Goal: Information Seeking & Learning: Learn about a topic

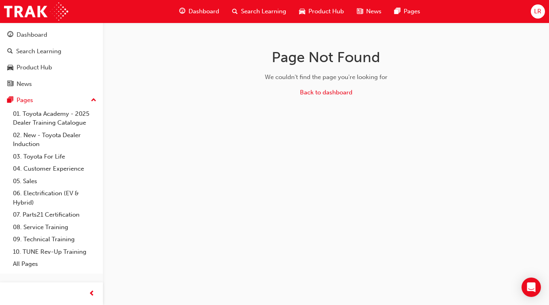
click at [259, 13] on span "Search Learning" at bounding box center [263, 11] width 45 height 9
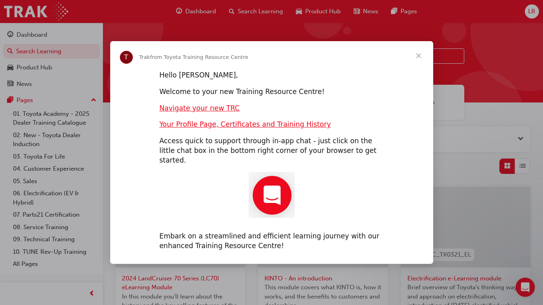
click at [418, 60] on span "Close" at bounding box center [418, 55] width 29 height 29
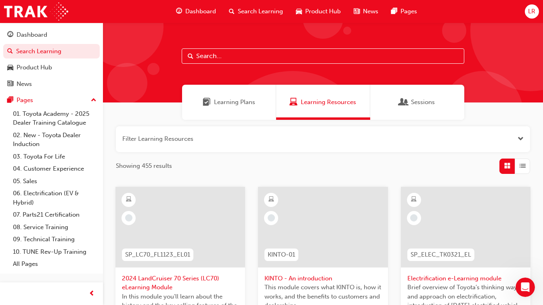
click at [263, 9] on span "Search Learning" at bounding box center [260, 11] width 45 height 9
click at [249, 57] on input "text" at bounding box center [323, 55] width 283 height 15
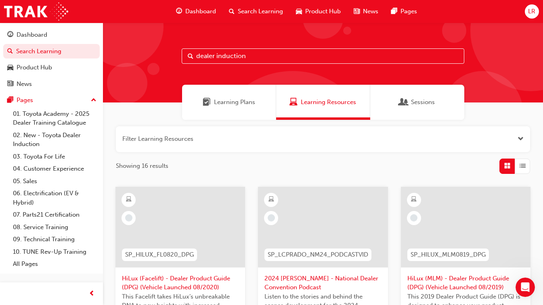
type input "dealer induction"
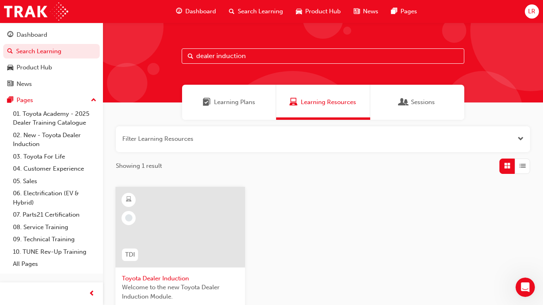
scroll to position [9, 0]
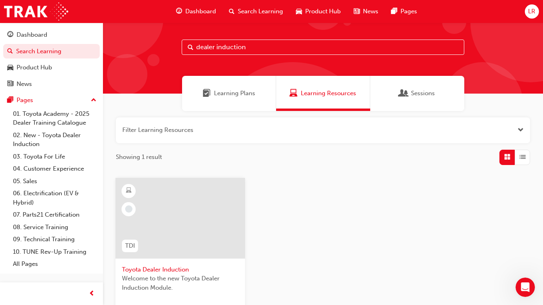
click at [179, 230] on div at bounding box center [180, 218] width 130 height 81
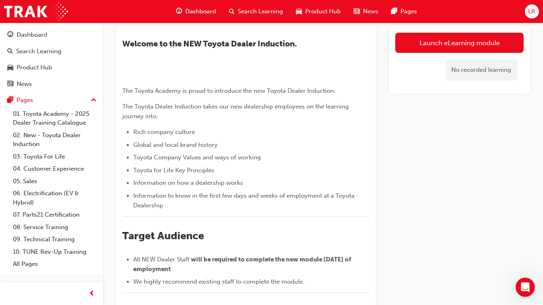
scroll to position [47, 0]
drag, startPoint x: 409, startPoint y: 162, endPoint x: 384, endPoint y: 171, distance: 27.1
click at [384, 171] on div "​Welcome to the NEW Toyota Dealer Induction. ﻿ The Toyota Academy is proud to i…" at bounding box center [323, 242] width 414 height 432
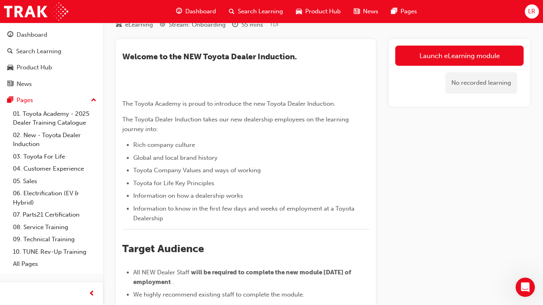
scroll to position [33, 0]
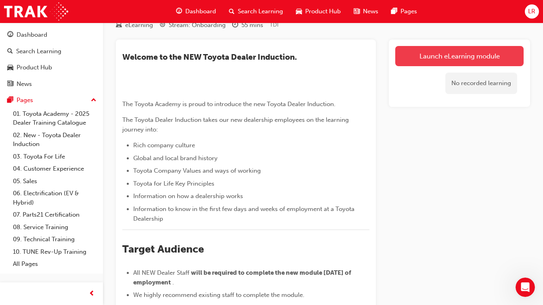
click at [430, 58] on link "Launch eLearning module" at bounding box center [459, 56] width 128 height 20
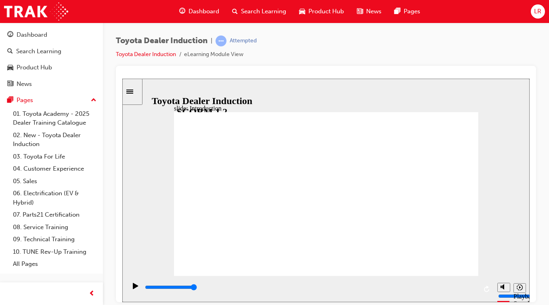
drag, startPoint x: 314, startPoint y: 265, endPoint x: 471, endPoint y: 264, distance: 157.5
drag, startPoint x: 201, startPoint y: 204, endPoint x: 214, endPoint y: 153, distance: 51.9
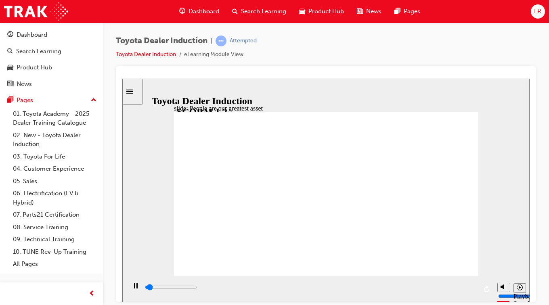
drag, startPoint x: 281, startPoint y: 173, endPoint x: 295, endPoint y: 174, distance: 13.8
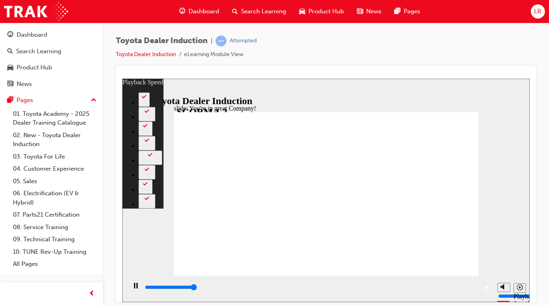
type input "7500"
type input "23"
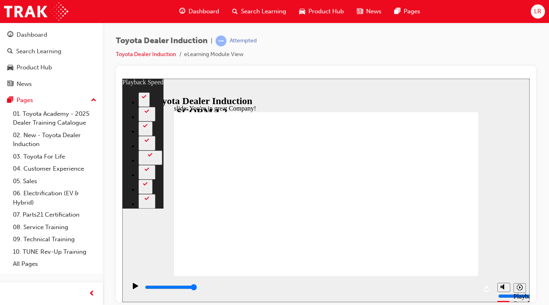
type input "156"
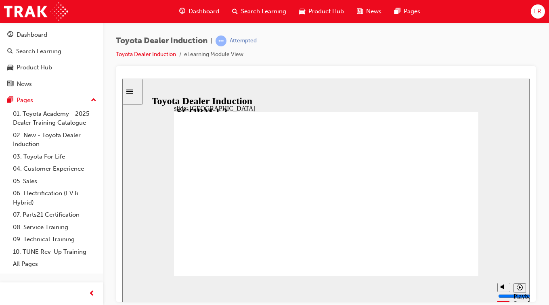
click at [140, 162] on div "slide: Japan Rectangle 1 Back to top Playback Speed 2 1.75 1.5 1.25 0.5" at bounding box center [325, 190] width 407 height 224
drag, startPoint x: 340, startPoint y: 175, endPoint x: 441, endPoint y: 172, distance: 101.4
type input "8300"
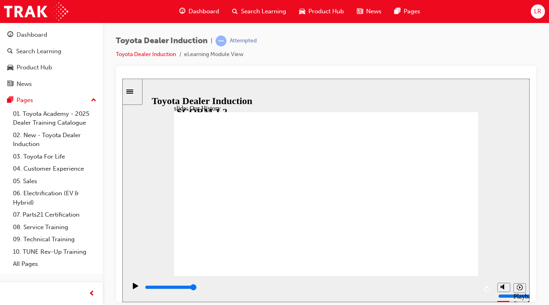
type input "2"
drag, startPoint x: 243, startPoint y: 243, endPoint x: 351, endPoint y: 224, distance: 109.6
drag, startPoint x: 329, startPoint y: 241, endPoint x: 393, endPoint y: 240, distance: 63.8
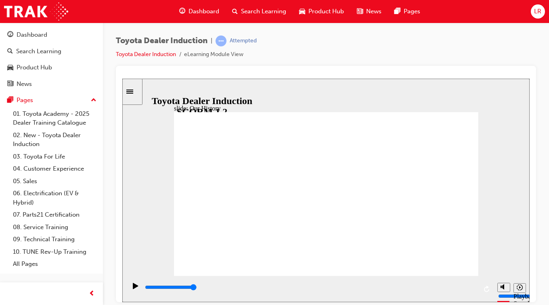
drag, startPoint x: 319, startPoint y: 243, endPoint x: 432, endPoint y: 249, distance: 112.8
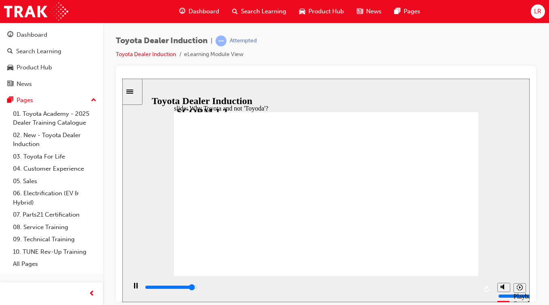
drag, startPoint x: 377, startPoint y: 129, endPoint x: 294, endPoint y: 136, distance: 83.9
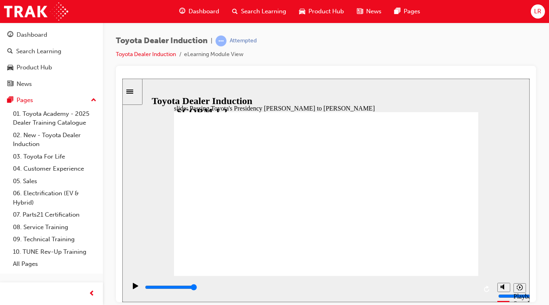
type input "3600"
radio input "true"
drag, startPoint x: 262, startPoint y: 198, endPoint x: 270, endPoint y: 201, distance: 8.6
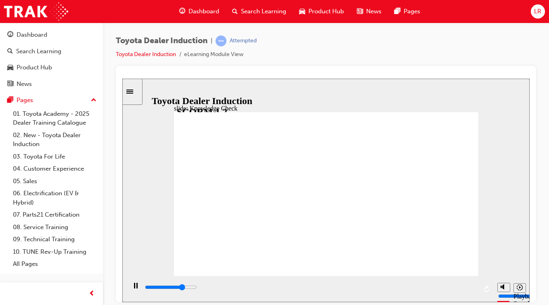
type input "3700"
radio input "true"
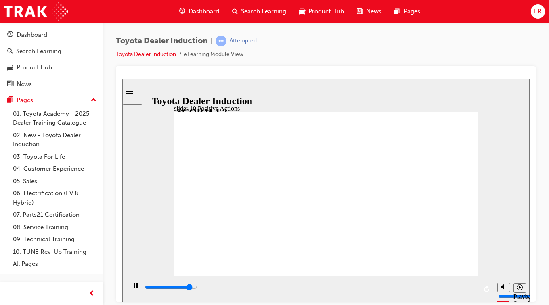
drag, startPoint x: 318, startPoint y: 128, endPoint x: 300, endPoint y: 138, distance: 20.6
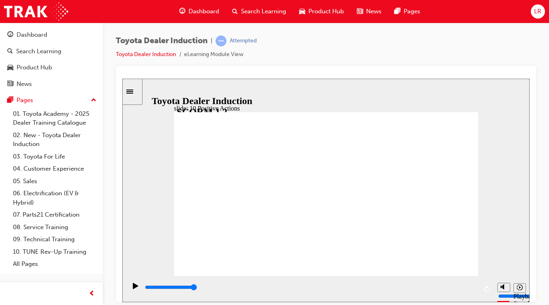
drag, startPoint x: 471, startPoint y: 107, endPoint x: 467, endPoint y: 119, distance: 11.9
drag, startPoint x: 473, startPoint y: 116, endPoint x: 472, endPoint y: 109, distance: 6.9
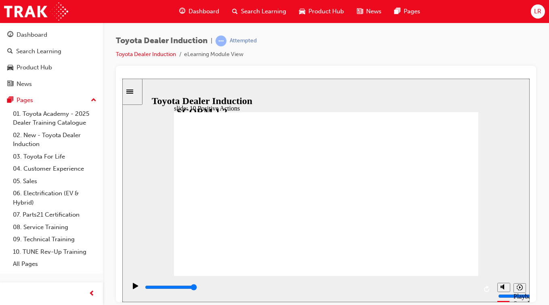
drag, startPoint x: 458, startPoint y: 132, endPoint x: 504, endPoint y: 107, distance: 52.2
click at [504, 107] on div "slide: 10 Positive Actions Multiply 1 Today, and every day, we take ownership t…" at bounding box center [325, 190] width 407 height 224
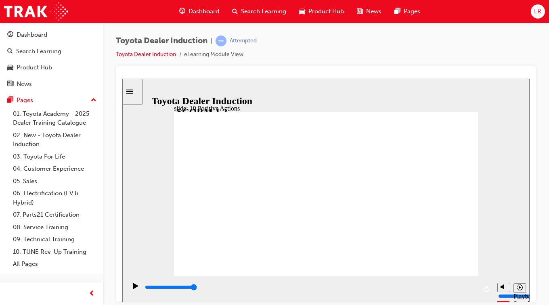
drag, startPoint x: 248, startPoint y: 136, endPoint x: 272, endPoint y: 161, distance: 34.3
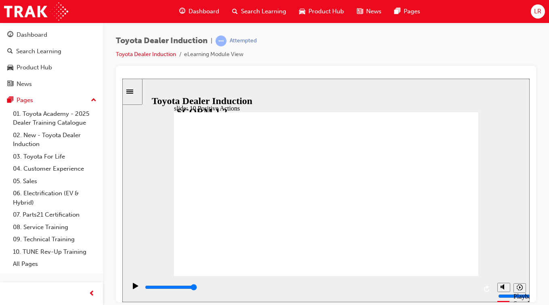
drag, startPoint x: 283, startPoint y: 214, endPoint x: 273, endPoint y: 231, distance: 20.1
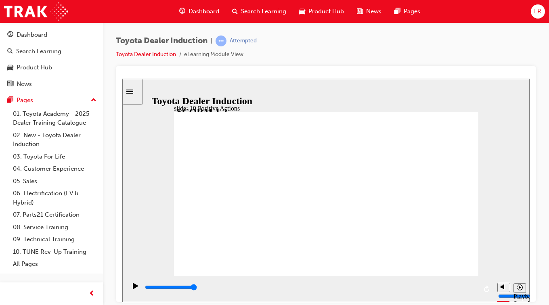
drag, startPoint x: 307, startPoint y: 231, endPoint x: 373, endPoint y: 224, distance: 66.3
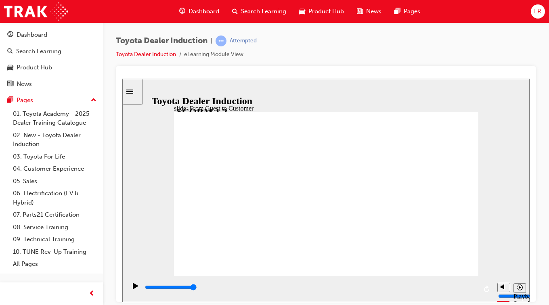
drag, startPoint x: 429, startPoint y: 172, endPoint x: 292, endPoint y: 170, distance: 137.3
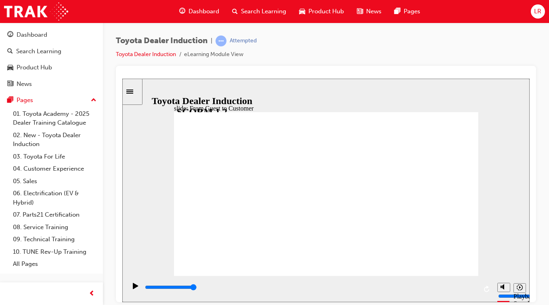
drag, startPoint x: 447, startPoint y: 236, endPoint x: 447, endPoint y: 247, distance: 10.5
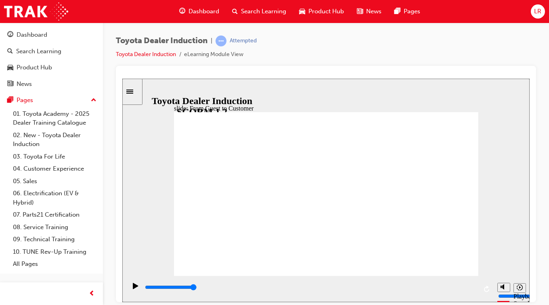
drag, startPoint x: 382, startPoint y: 168, endPoint x: 375, endPoint y: 161, distance: 10.3
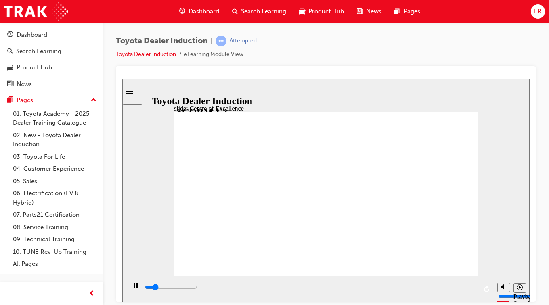
type input "15300"
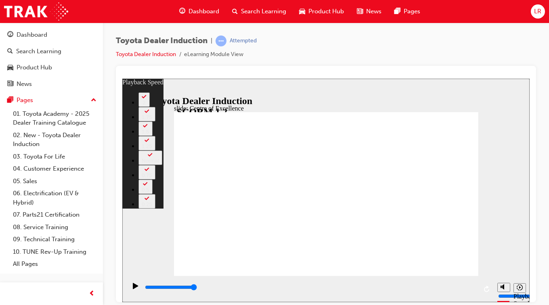
drag, startPoint x: 464, startPoint y: 223, endPoint x: 491, endPoint y: 254, distance: 40.9
click at [491, 254] on div "slide: Centre of Excellence Rectangle 2 playback speed 2 1.75 1.5 1.25 Normal 0…" at bounding box center [325, 190] width 407 height 224
type input "248"
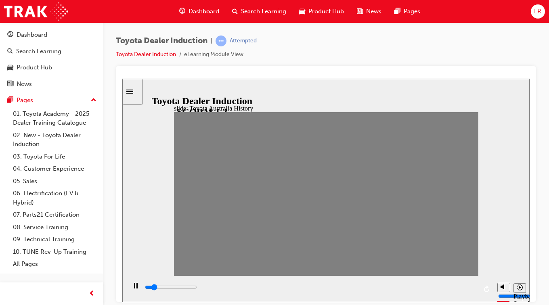
drag, startPoint x: 209, startPoint y: 198, endPoint x: 223, endPoint y: 201, distance: 14.1
drag, startPoint x: 226, startPoint y: 200, endPoint x: 243, endPoint y: 199, distance: 17.0
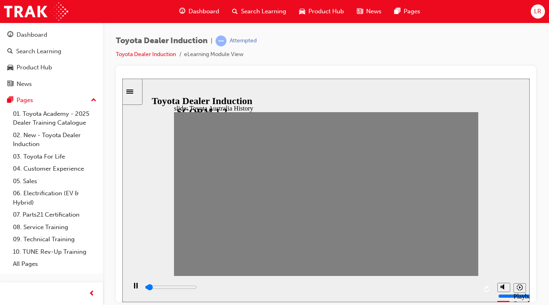
drag, startPoint x: 238, startPoint y: 195, endPoint x: 251, endPoint y: 211, distance: 21.0
drag, startPoint x: 270, startPoint y: 228, endPoint x: 253, endPoint y: 222, distance: 17.4
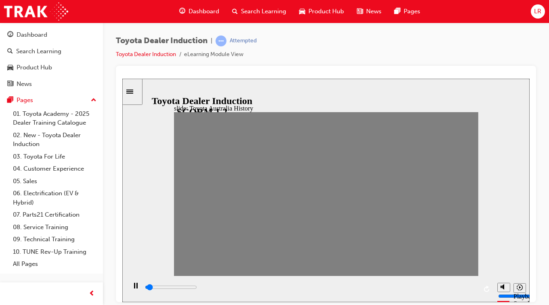
drag, startPoint x: 254, startPoint y: 196, endPoint x: 264, endPoint y: 199, distance: 11.4
drag, startPoint x: 267, startPoint y: 195, endPoint x: 282, endPoint y: 199, distance: 15.5
drag, startPoint x: 274, startPoint y: 195, endPoint x: 283, endPoint y: 198, distance: 10.2
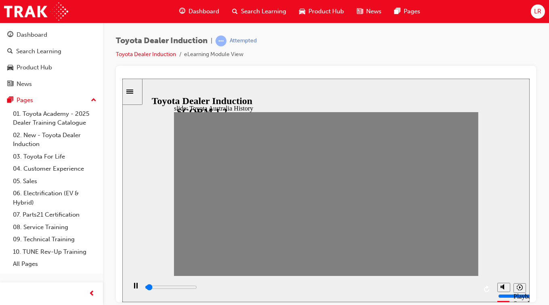
drag, startPoint x: 268, startPoint y: 193, endPoint x: 296, endPoint y: 201, distance: 29.4
type input "100"
type input "7"
drag, startPoint x: 296, startPoint y: 201, endPoint x: 279, endPoint y: 201, distance: 16.6
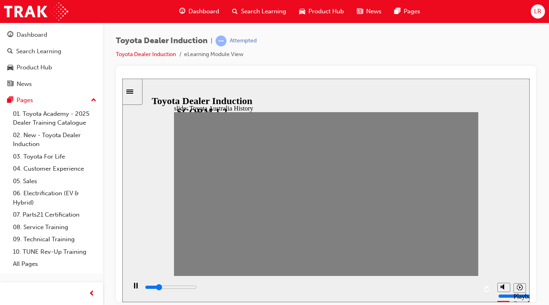
drag, startPoint x: 274, startPoint y: 233, endPoint x: 277, endPoint y: 230, distance: 4.9
type input "0"
type input "8"
drag, startPoint x: 281, startPoint y: 199, endPoint x: 293, endPoint y: 199, distance: 12.1
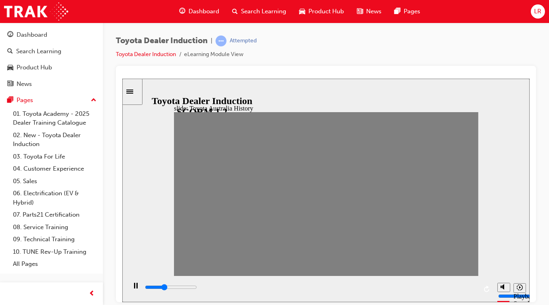
drag, startPoint x: 297, startPoint y: 196, endPoint x: 311, endPoint y: 197, distance: 14.6
drag, startPoint x: 310, startPoint y: 199, endPoint x: 321, endPoint y: 194, distance: 12.5
drag, startPoint x: 324, startPoint y: 195, endPoint x: 333, endPoint y: 195, distance: 8.5
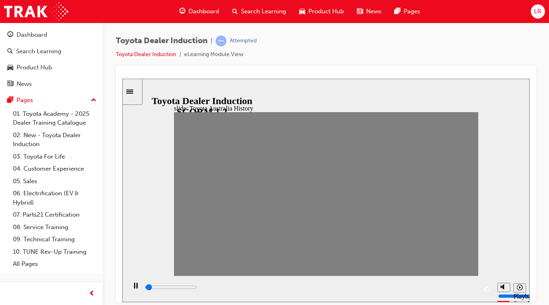
drag, startPoint x: 336, startPoint y: 197, endPoint x: 344, endPoint y: 197, distance: 8.5
drag, startPoint x: 351, startPoint y: 197, endPoint x: 363, endPoint y: 198, distance: 12.1
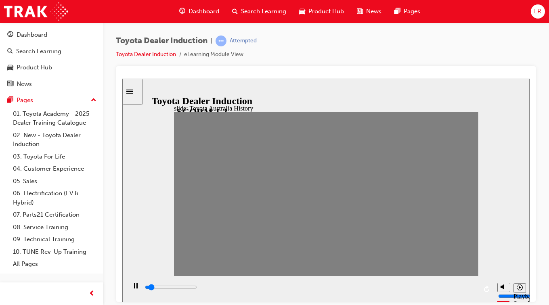
drag, startPoint x: 367, startPoint y: 198, endPoint x: 378, endPoint y: 196, distance: 10.2
drag, startPoint x: 378, startPoint y: 197, endPoint x: 394, endPoint y: 196, distance: 16.2
drag, startPoint x: 394, startPoint y: 194, endPoint x: 406, endPoint y: 195, distance: 12.2
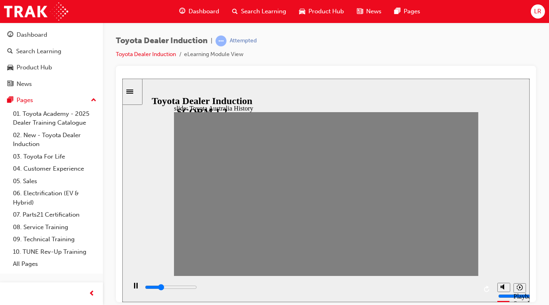
drag, startPoint x: 409, startPoint y: 199, endPoint x: 424, endPoint y: 197, distance: 14.7
drag, startPoint x: 422, startPoint y: 194, endPoint x: 437, endPoint y: 192, distance: 15.9
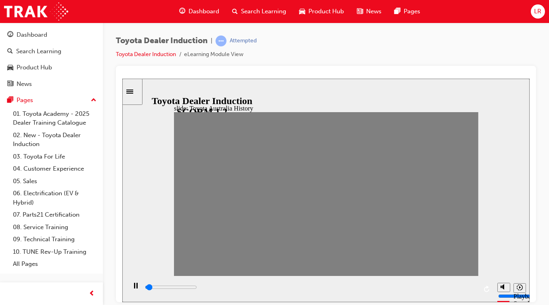
drag, startPoint x: 432, startPoint y: 193, endPoint x: 449, endPoint y: 199, distance: 18.6
drag, startPoint x: 449, startPoint y: 201, endPoint x: 466, endPoint y: 197, distance: 17.6
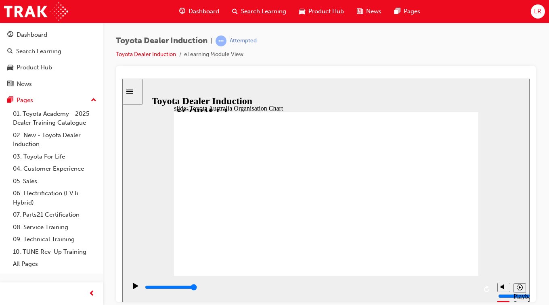
drag, startPoint x: 285, startPoint y: 226, endPoint x: 284, endPoint y: 234, distance: 7.7
type input "4500"
radio input "true"
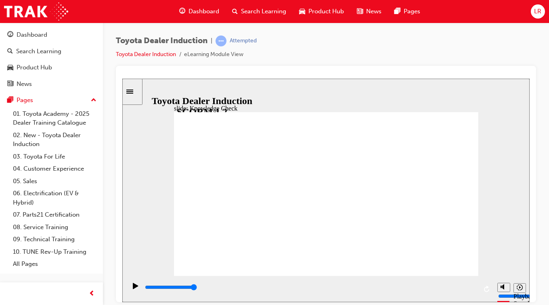
type input "3800"
radio input "true"
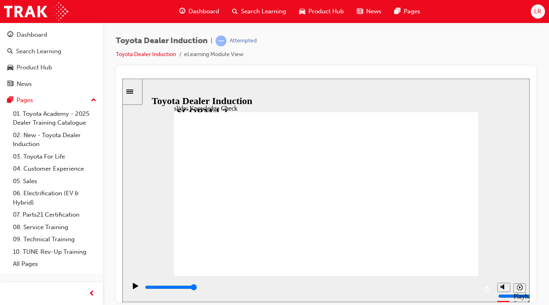
drag, startPoint x: 451, startPoint y: 115, endPoint x: 346, endPoint y: 194, distance: 131.8
type input "3100"
radio input "true"
type input "4100"
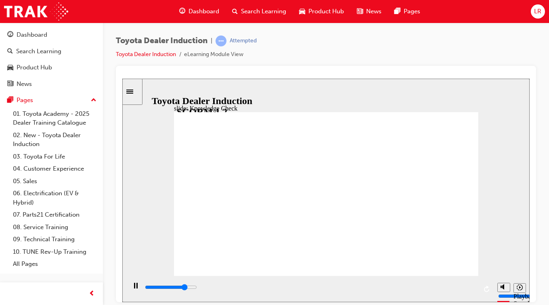
radio input "false"
radio input "true"
type input "9200"
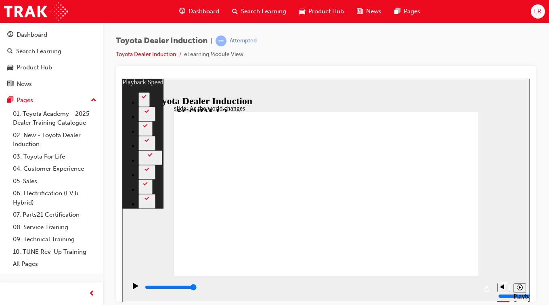
type input "128"
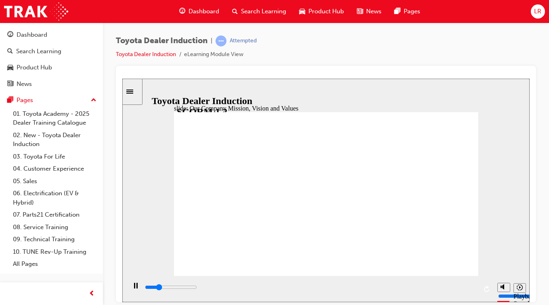
drag, startPoint x: 255, startPoint y: 142, endPoint x: 204, endPoint y: 146, distance: 50.6
type input "29500"
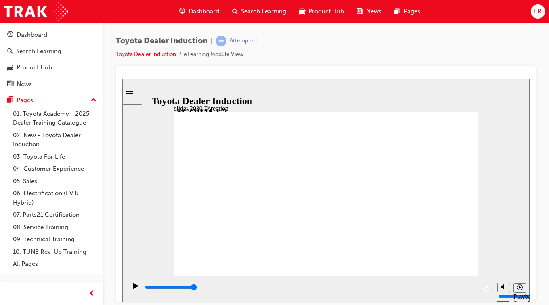
type input "5000"
type input "h"
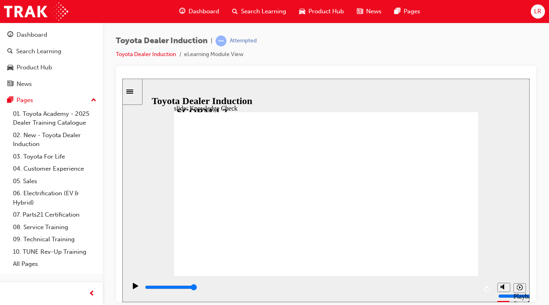
type input "h"
type input "ha"
type input "hap"
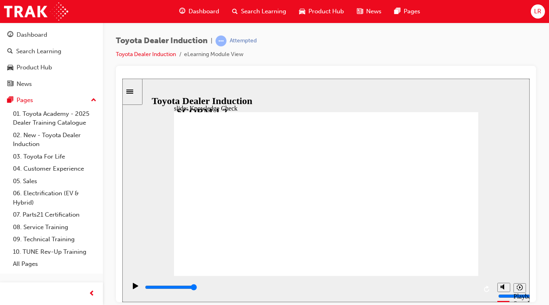
type input "happ"
type input "happi"
type input "happin"
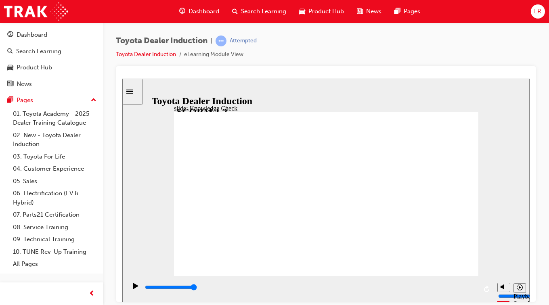
type input "happin"
type input "happine"
type input "happines"
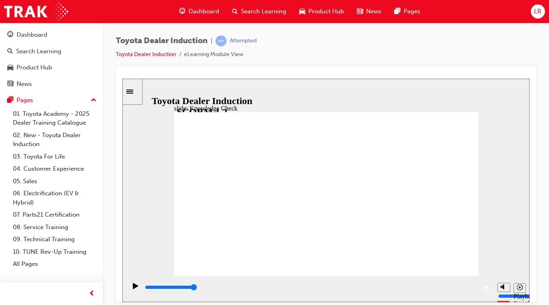
type input "happiness"
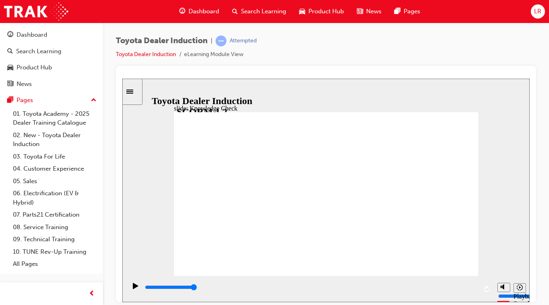
type input "happiness"
type input "5000"
type input "f"
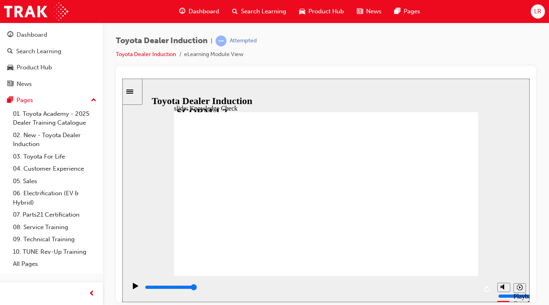
type input "f"
type input "fr"
type input "fre"
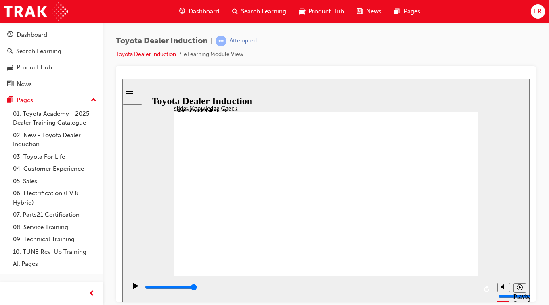
type input "free"
click at [335, 225] on span "Rectangle 2 Oval 2 cross icon 1 Freeform 1 Freeform 2 Incorrect That’s not corr…" at bounding box center [326, 197] width 304 height 171
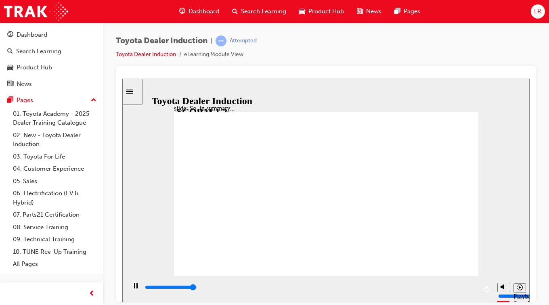
type input "6500"
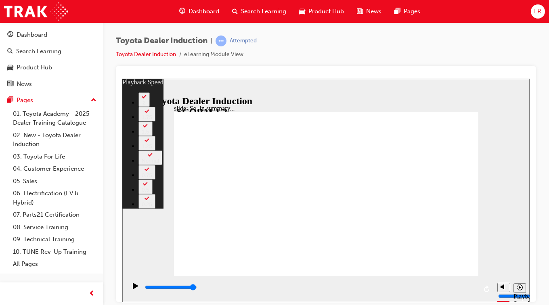
type input "128"
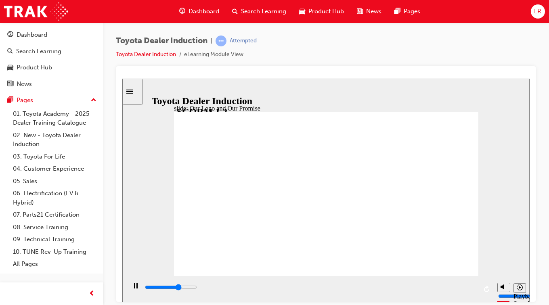
drag, startPoint x: 231, startPoint y: 196, endPoint x: 346, endPoint y: 211, distance: 115.6
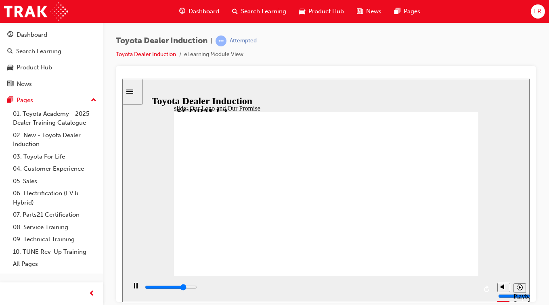
drag, startPoint x: 313, startPoint y: 266, endPoint x: 308, endPoint y: 151, distance: 116.0
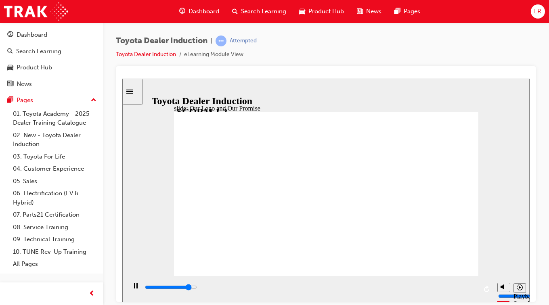
drag, startPoint x: 237, startPoint y: 189, endPoint x: 275, endPoint y: 229, distance: 54.3
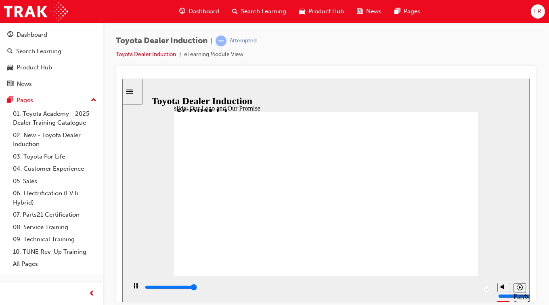
drag, startPoint x: 313, startPoint y: 175, endPoint x: 312, endPoint y: 153, distance: 21.8
drag, startPoint x: 312, startPoint y: 153, endPoint x: 456, endPoint y: 272, distance: 186.4
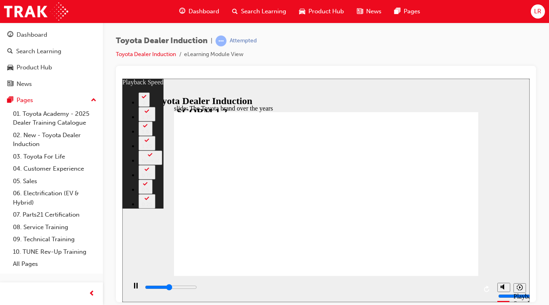
type input "3900"
type input "0"
type input "4200"
type input "1"
type input "4400"
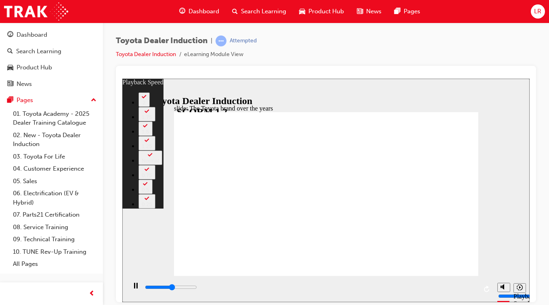
type input "1"
type input "4700"
type input "1"
type input "5000"
type input "1"
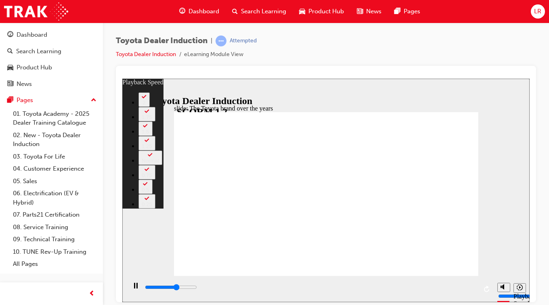
type input "5200"
type input "2"
type input "5500"
type input "2"
type input "5800"
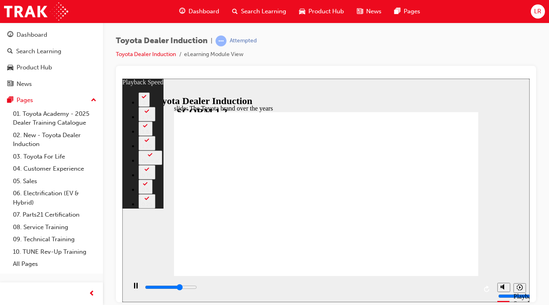
type input "2"
type input "6100"
type input "2"
type input "6300"
type input "3"
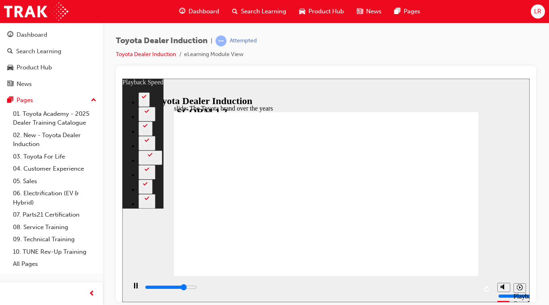
type input "6600"
type input "3"
type input "6800"
type input "3"
type input "7100"
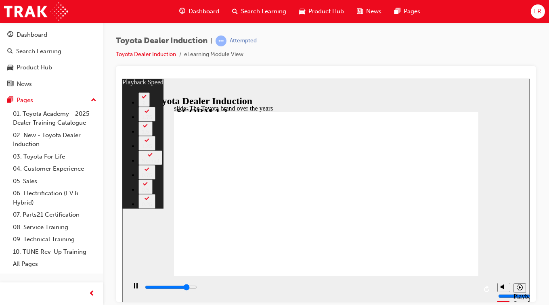
type input "4"
type input "7400"
type input "4"
type input "7700"
type input "4"
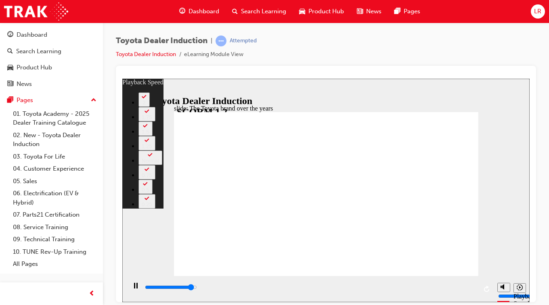
type input "7900"
type input "4"
type input "8000"
type input "4"
type input "8200"
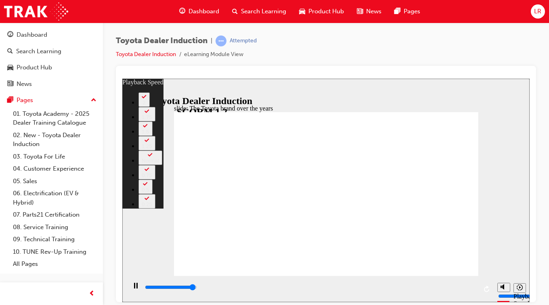
type input "5"
type input "8400"
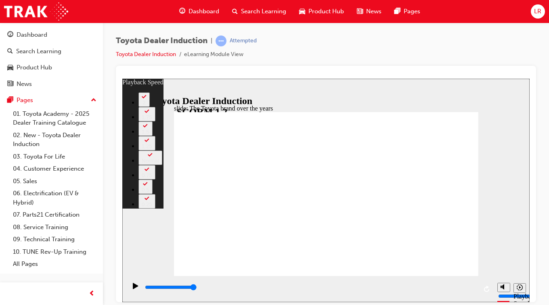
type input "165"
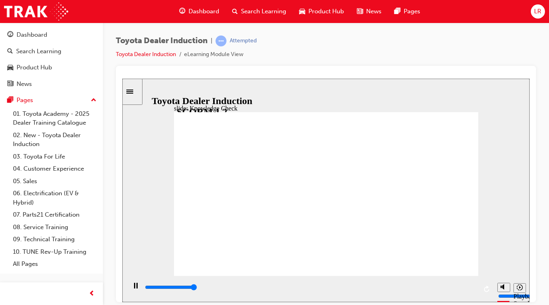
type input "5000"
radio input "true"
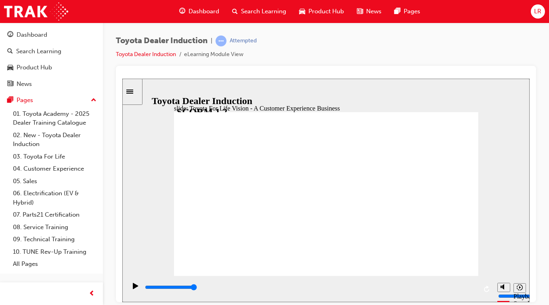
drag, startPoint x: 359, startPoint y: 177, endPoint x: 354, endPoint y: 187, distance: 11.0
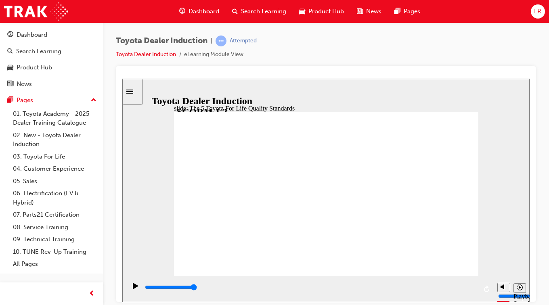
drag, startPoint x: 271, startPoint y: 204, endPoint x: 296, endPoint y: 247, distance: 49.6
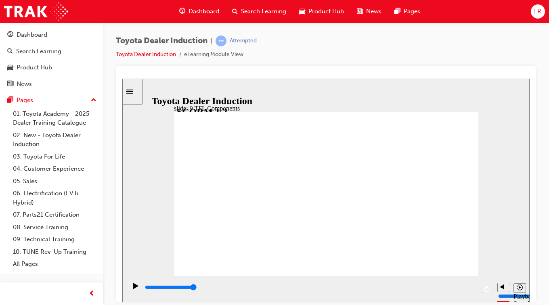
drag, startPoint x: 451, startPoint y: 145, endPoint x: 446, endPoint y: 150, distance: 6.9
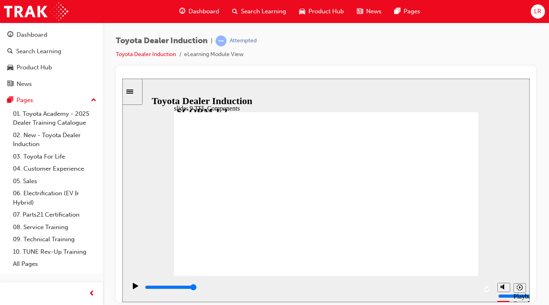
drag, startPoint x: 269, startPoint y: 239, endPoint x: 274, endPoint y: 252, distance: 14.6
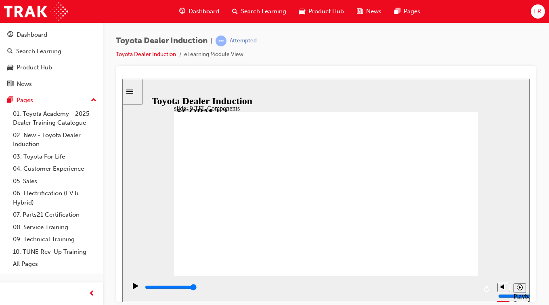
drag, startPoint x: 271, startPoint y: 235, endPoint x: 222, endPoint y: 205, distance: 56.9
drag, startPoint x: 262, startPoint y: 238, endPoint x: 374, endPoint y: 134, distance: 152.3
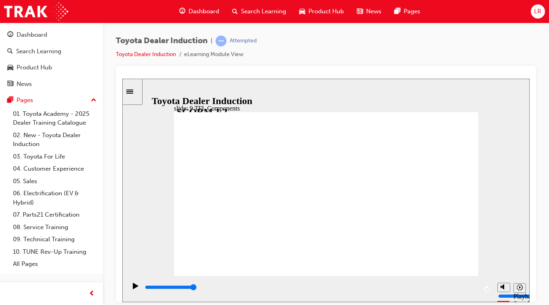
drag, startPoint x: 222, startPoint y: 214, endPoint x: 254, endPoint y: 232, distance: 36.9
drag, startPoint x: 267, startPoint y: 236, endPoint x: 433, endPoint y: 263, distance: 167.7
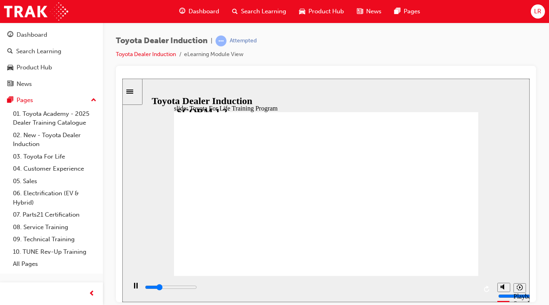
click at [541, 9] on span "LR" at bounding box center [537, 11] width 7 height 9
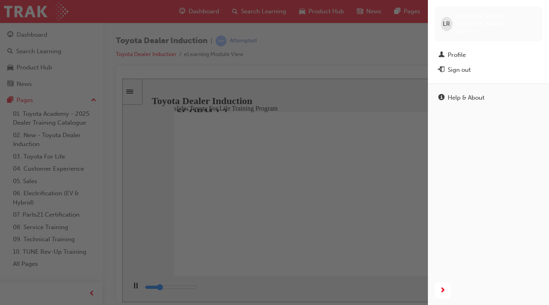
click at [541, 9] on div "LR Liam Ryan 660743" at bounding box center [488, 23] width 108 height 35
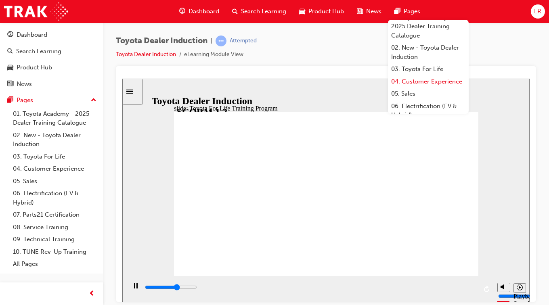
scroll to position [10, 0]
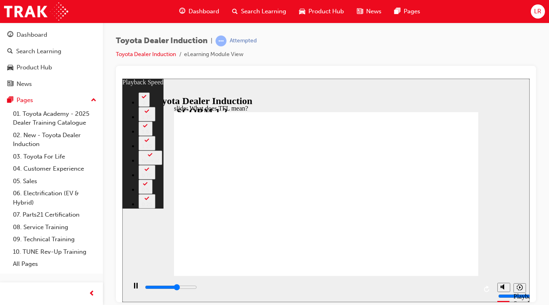
type input "6800"
type input "0"
type input "7000"
type input "0"
type input "7300"
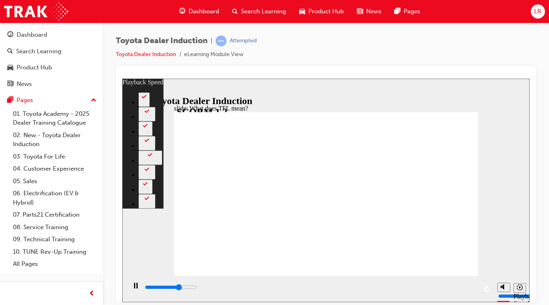
type input "1"
type input "7600"
type input "1"
type input "7800"
type input "1"
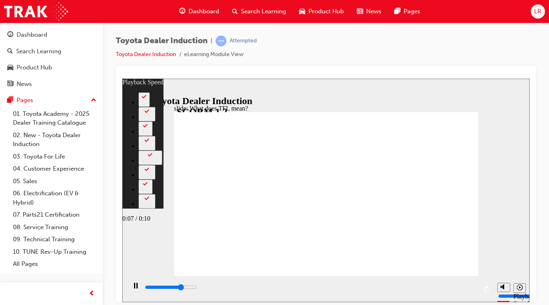
type input "7800"
type input "1"
type input "8100"
type input "1"
type input "8400"
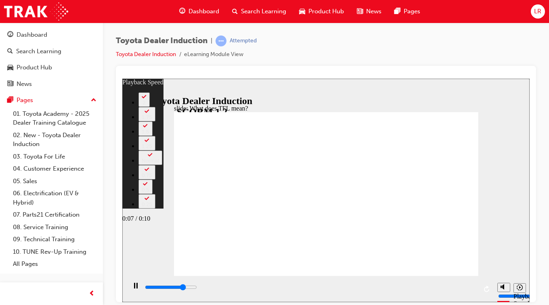
type input "1"
type input "8400"
type input "2"
type input "8700"
type input "2"
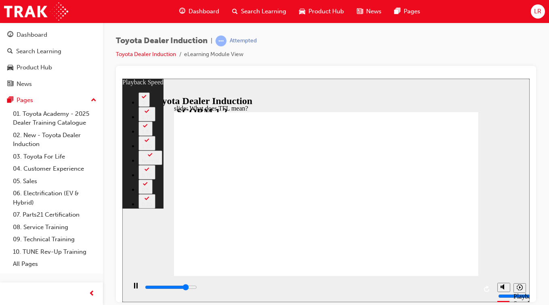
type input "8900"
type input "2"
type input "9200"
type input "2"
type input "9500"
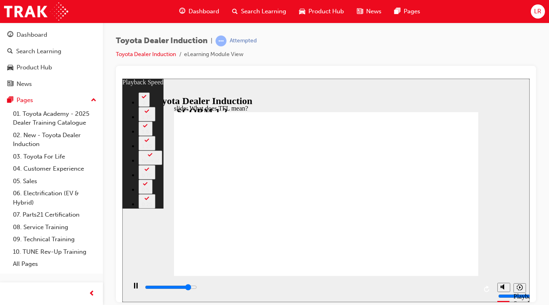
type input "3"
type input "9700"
type input "3"
type input "10000"
type input "3"
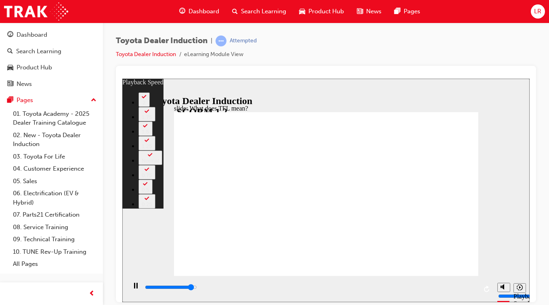
type input "10300"
type input "4"
type input "10500"
type input "4"
type input "10800"
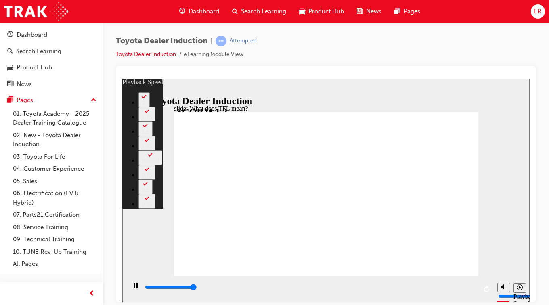
type input "4"
type input "10800"
type input "139"
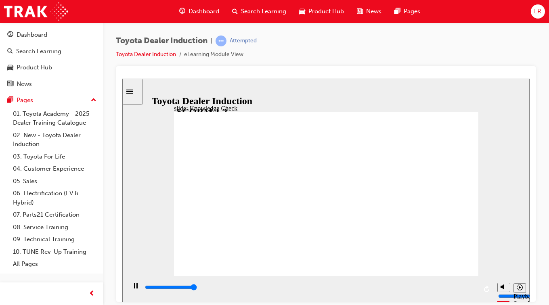
type input "5000"
radio input "true"
drag, startPoint x: 445, startPoint y: 106, endPoint x: 445, endPoint y: 113, distance: 7.3
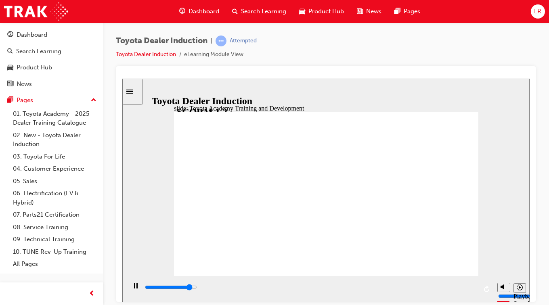
drag, startPoint x: 368, startPoint y: 170, endPoint x: 425, endPoint y: 172, distance: 57.4
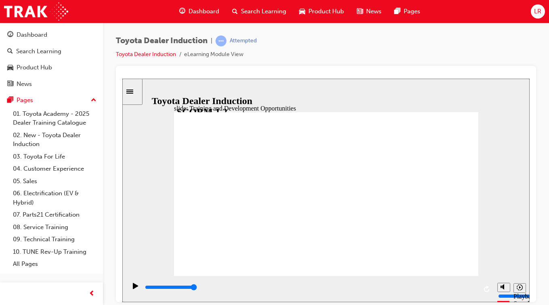
drag, startPoint x: 416, startPoint y: 185, endPoint x: 480, endPoint y: 159, distance: 69.4
click at [480, 159] on div "slide: Training and Development Opportunities Group 1 Round Single Corner Recta…" at bounding box center [325, 190] width 407 height 224
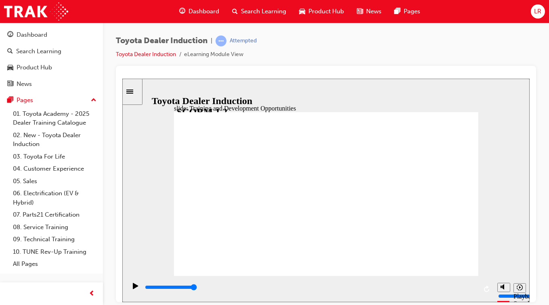
drag, startPoint x: 460, startPoint y: 145, endPoint x: 297, endPoint y: 221, distance: 180.3
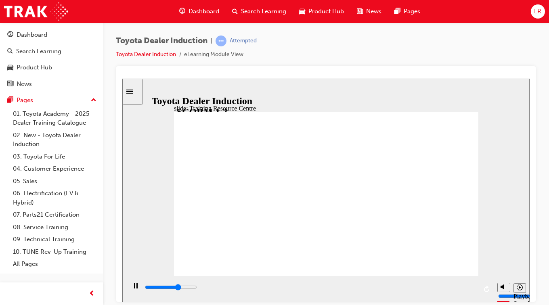
type input "5000"
radio input "true"
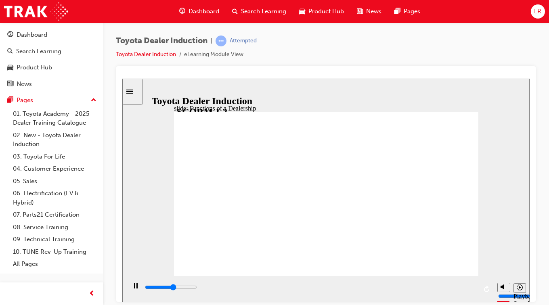
drag, startPoint x: 365, startPoint y: 235, endPoint x: 260, endPoint y: 233, distance: 105.8
drag, startPoint x: 311, startPoint y: 187, endPoint x: 365, endPoint y: 232, distance: 70.5
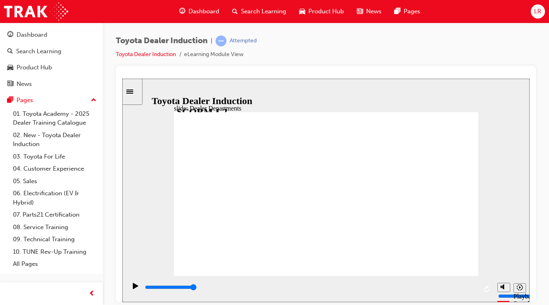
type input "29600"
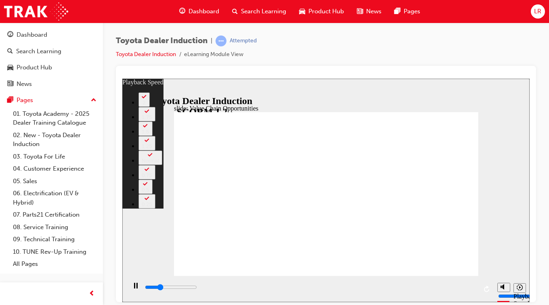
type input "3000"
type input "0"
type input "3200"
type input "0"
type input "3500"
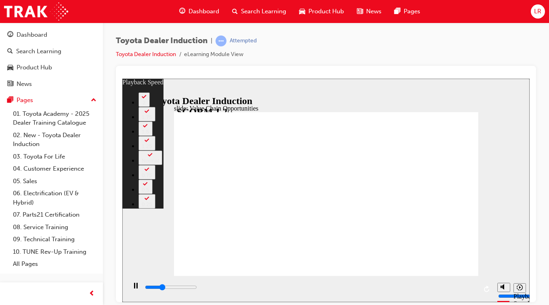
type input "1"
type input "3800"
type input "1"
type input "4100"
type input "1"
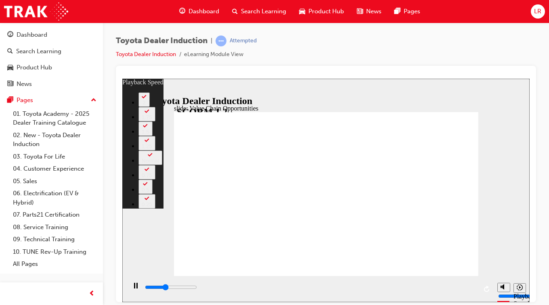
type input "4400"
type input "1"
type input "4600"
type input "2"
type input "4900"
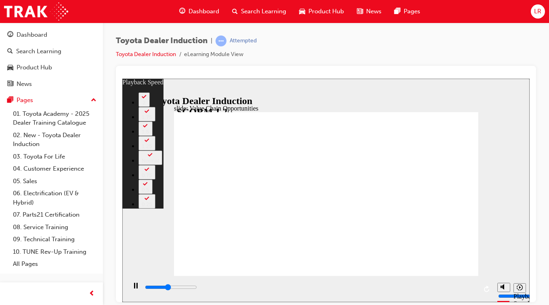
type input "2"
type input "5100"
type input "2"
type input "5400"
type input "2"
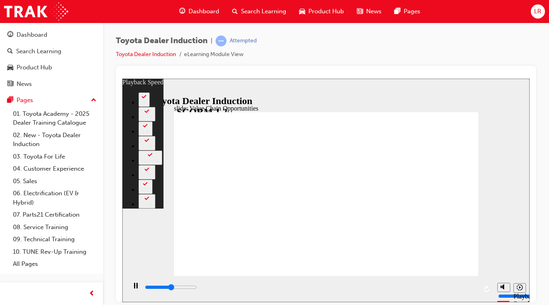
type input "5700"
type input "3"
type input "5800"
type input "3"
type input "6000"
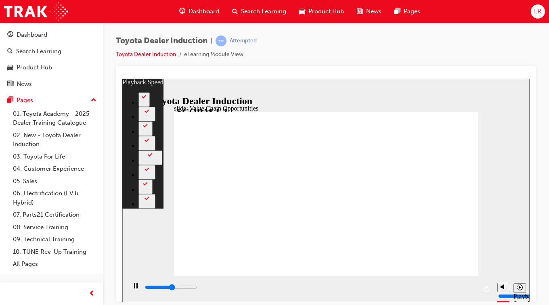
type input "3"
type input "6200"
type input "3"
type input "6500"
type input "4"
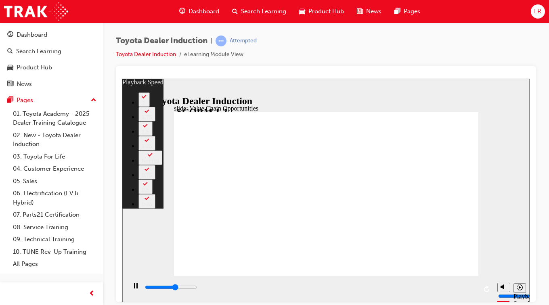
type input "6800"
type input "4"
type input "7000"
type input "4"
type input "7300"
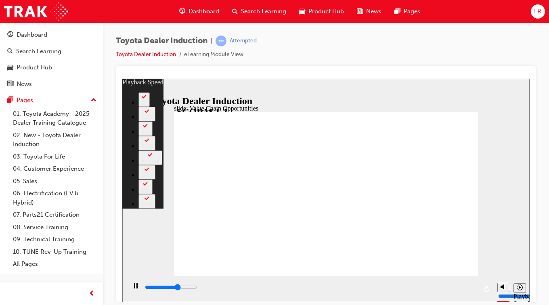
type input "4"
type input "7600"
type input "5"
type input "7800"
type input "5"
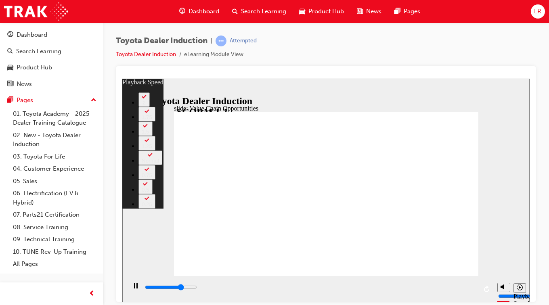
type input "8100"
type input "5"
type input "8400"
type input "5"
type input "8600"
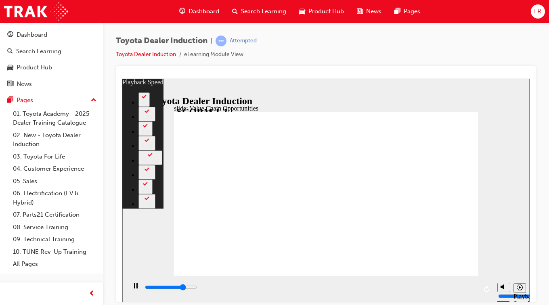
type input "6"
type input "8900"
type input "6"
type input "9200"
type input "6"
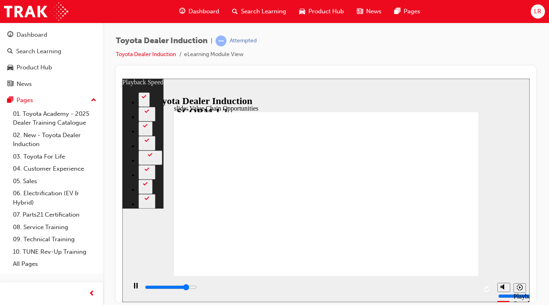
type input "9400"
type input "6"
type input "9700"
type input "7"
type input "10000"
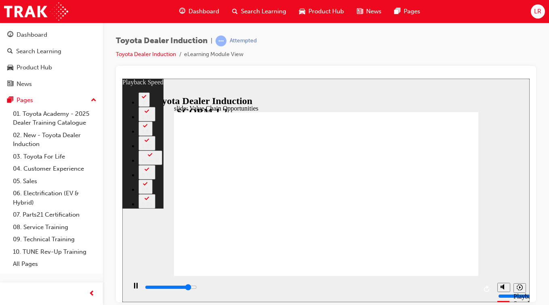
type input "7"
type input "10300"
type input "7"
type input "10500"
type input "8"
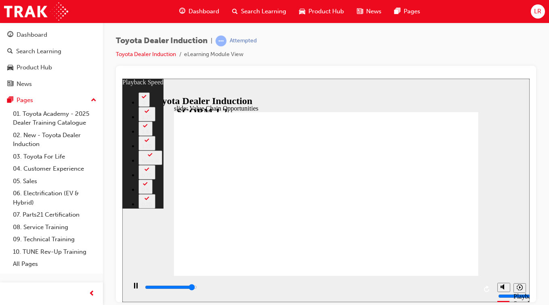
type input "10800"
type input "8"
type input "11100"
type input "8"
type input "11300"
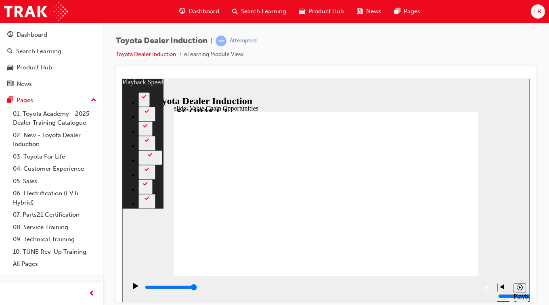
type input "64"
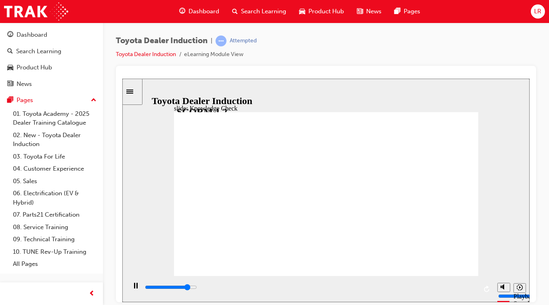
type input "4300"
radio input "true"
type input "5000"
radio input "true"
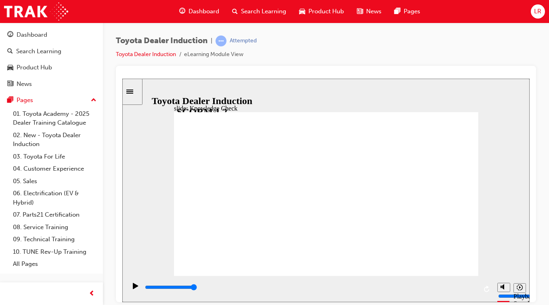
drag, startPoint x: 444, startPoint y: 122, endPoint x: 447, endPoint y: 113, distance: 9.5
drag, startPoint x: 433, startPoint y: 243, endPoint x: 445, endPoint y: 255, distance: 16.3
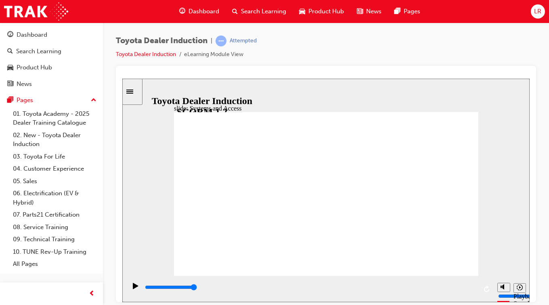
drag, startPoint x: 332, startPoint y: 128, endPoint x: 337, endPoint y: 128, distance: 5.7
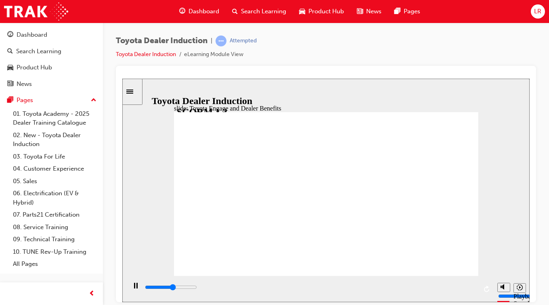
drag, startPoint x: 240, startPoint y: 168, endPoint x: 305, endPoint y: 191, distance: 68.8
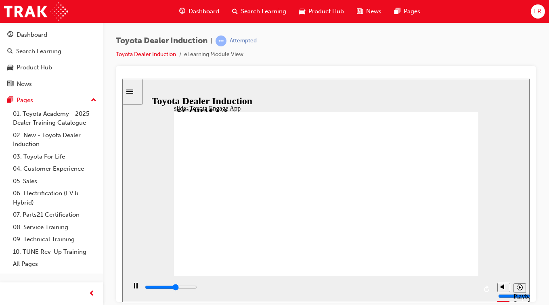
drag, startPoint x: 337, startPoint y: 190, endPoint x: 311, endPoint y: 189, distance: 25.9
drag, startPoint x: 311, startPoint y: 189, endPoint x: 260, endPoint y: 194, distance: 51.1
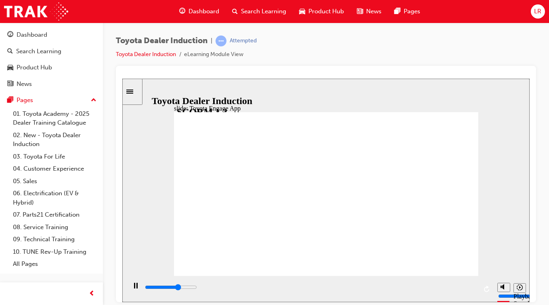
drag, startPoint x: 316, startPoint y: 195, endPoint x: 388, endPoint y: 210, distance: 73.3
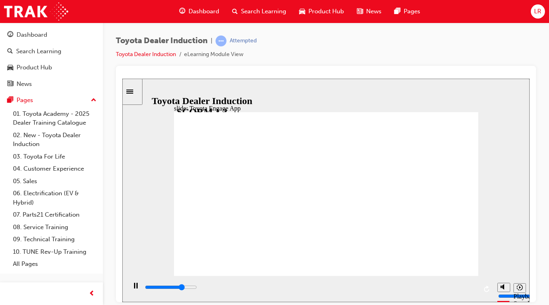
drag, startPoint x: 388, startPoint y: 210, endPoint x: 329, endPoint y: 199, distance: 60.3
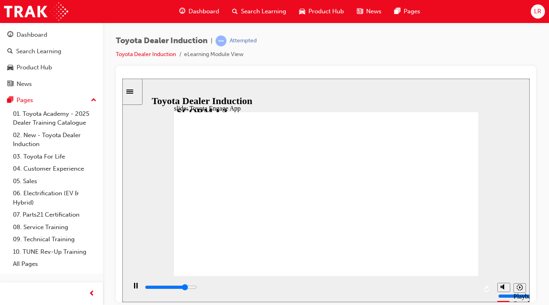
drag, startPoint x: 264, startPoint y: 184, endPoint x: 319, endPoint y: 174, distance: 55.8
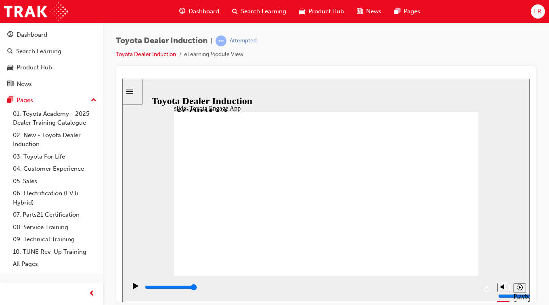
drag, startPoint x: 394, startPoint y: 174, endPoint x: 322, endPoint y: 178, distance: 72.8
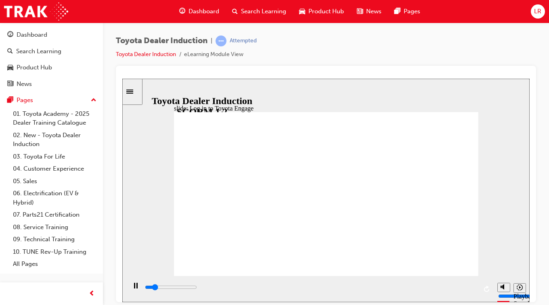
drag, startPoint x: 376, startPoint y: 212, endPoint x: 433, endPoint y: 231, distance: 60.8
drag, startPoint x: 453, startPoint y: 251, endPoint x: 465, endPoint y: 244, distance: 14.3
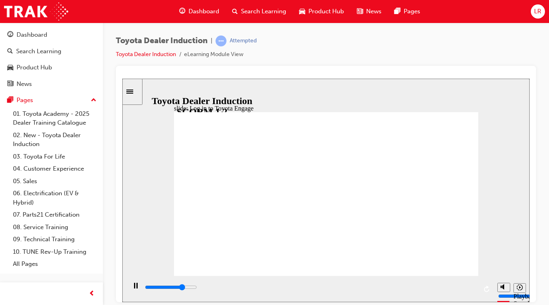
click at [337, 285] on div "playback controls" at bounding box center [310, 287] width 333 height 9
click at [323, 288] on div "playback controls" at bounding box center [310, 287] width 333 height 9
click at [303, 292] on div "playback controls" at bounding box center [310, 287] width 333 height 9
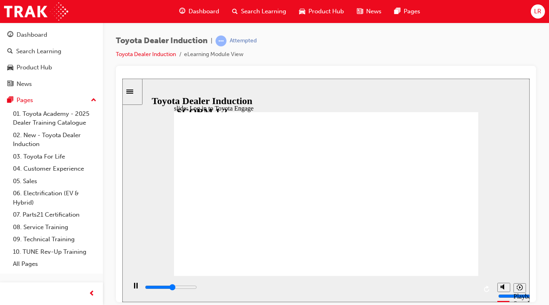
drag, startPoint x: 287, startPoint y: 216, endPoint x: 242, endPoint y: 248, distance: 55.1
drag, startPoint x: 242, startPoint y: 248, endPoint x: 279, endPoint y: 153, distance: 101.6
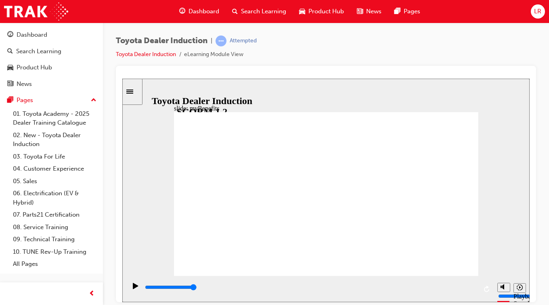
drag, startPoint x: 360, startPoint y: 171, endPoint x: 370, endPoint y: 165, distance: 12.0
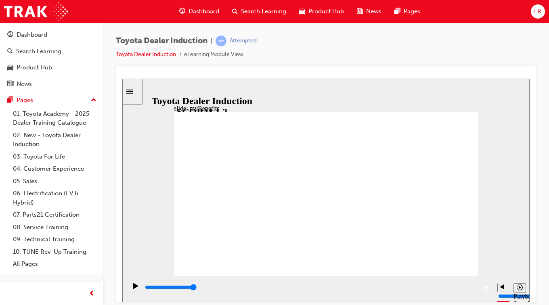
drag, startPoint x: 329, startPoint y: 244, endPoint x: 365, endPoint y: 233, distance: 37.8
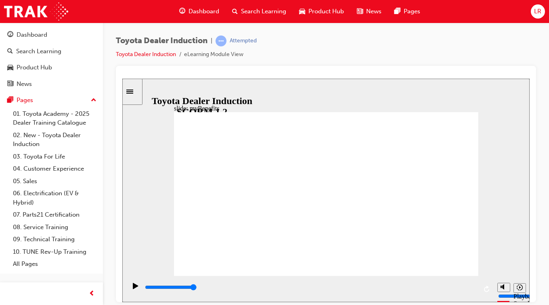
drag, startPoint x: 403, startPoint y: 220, endPoint x: 465, endPoint y: 257, distance: 71.9
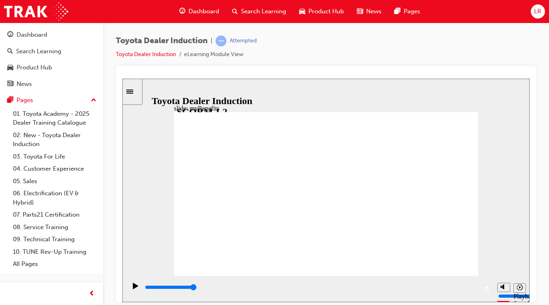
type input "2900"
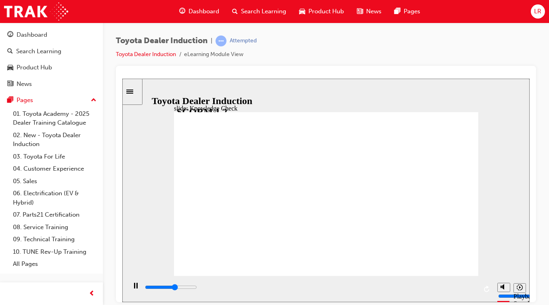
type input "t"
type input "3100"
type input "to"
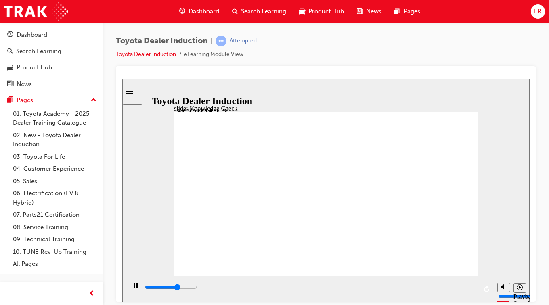
type input "3200"
type input "toy"
type input "3200"
type input "toy"
type input "3300"
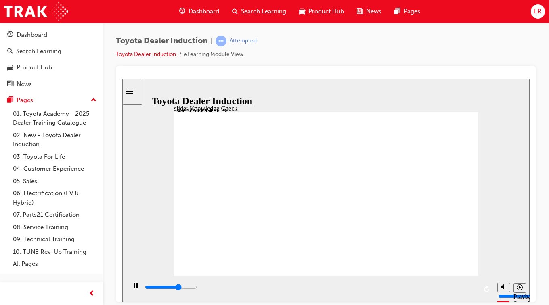
type input "toyo"
type input "3400"
type input "toyot"
type input "3400"
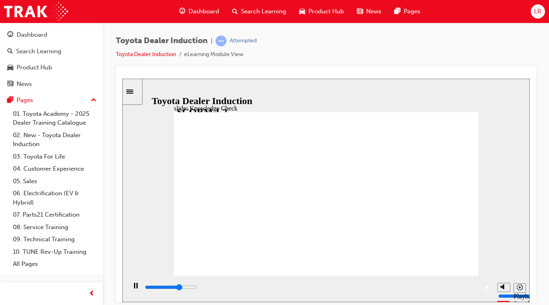
type input "toyot"
type input "3700"
type input "toyota"
type input "4300"
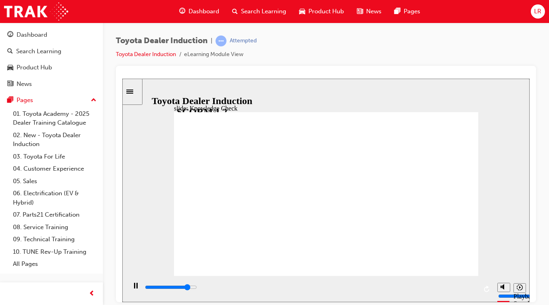
type input "toyota"
type input "4500"
type input "toyota e"
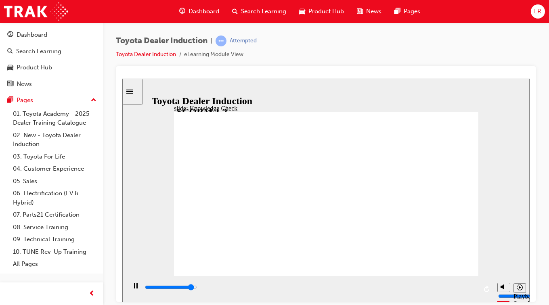
type input "4700"
type input "toyota en"
type input "5000"
type input "toyota eng"
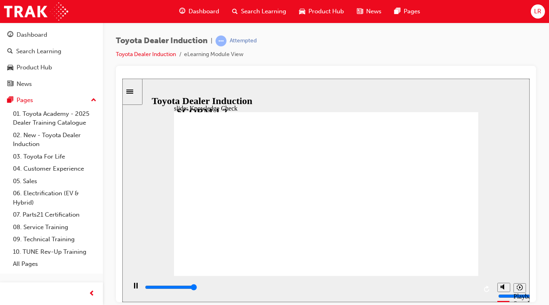
type input "toyota eng"
type input "5000"
type input "toyota enga"
type input "toyota engag"
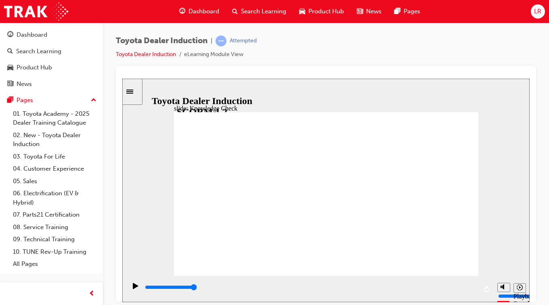
type input "toyota engag"
type input "toyota engage"
drag, startPoint x: 337, startPoint y: 227, endPoint x: 344, endPoint y: 221, distance: 9.2
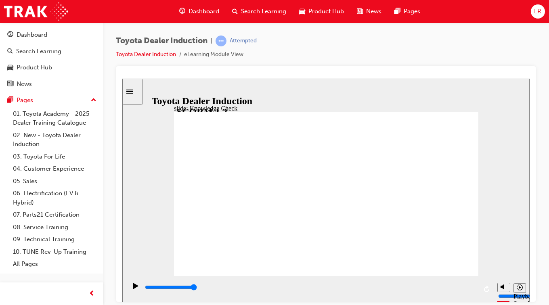
type input "toyota engage"
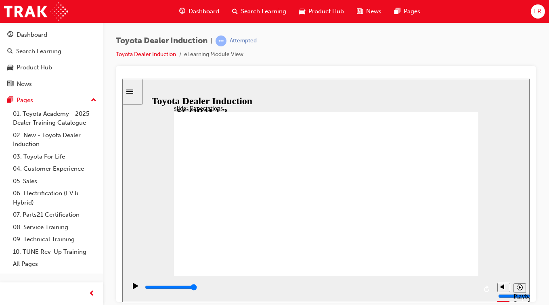
drag, startPoint x: 332, startPoint y: 147, endPoint x: 431, endPoint y: 171, distance: 101.9
drag, startPoint x: 433, startPoint y: 153, endPoint x: 432, endPoint y: 149, distance: 4.2
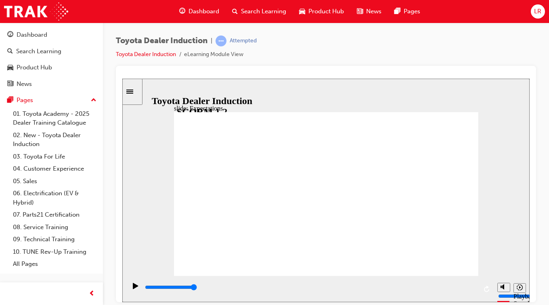
drag, startPoint x: 441, startPoint y: 175, endPoint x: 434, endPoint y: 168, distance: 9.7
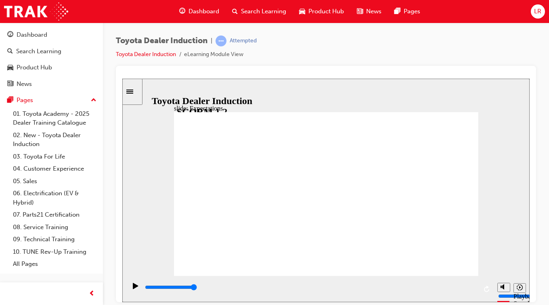
drag, startPoint x: 434, startPoint y: 168, endPoint x: 436, endPoint y: 191, distance: 23.1
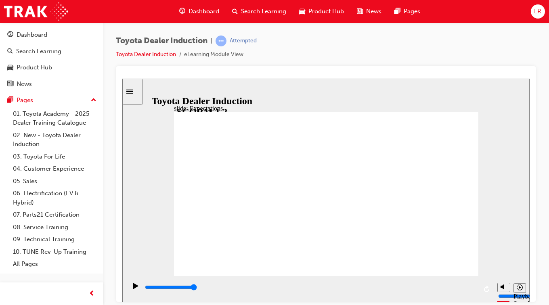
type input "6300"
checkbox input "true"
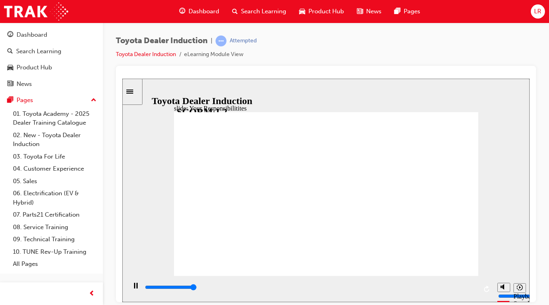
type input "8400"
checkbox input "true"
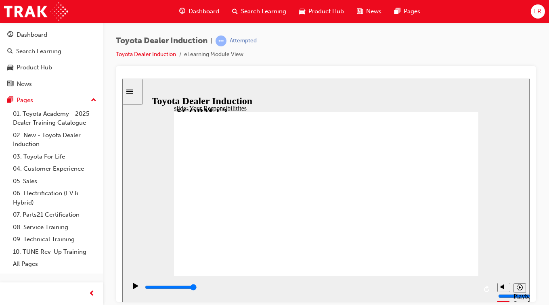
drag, startPoint x: 201, startPoint y: 193, endPoint x: 202, endPoint y: 198, distance: 5.7
checkbox input "true"
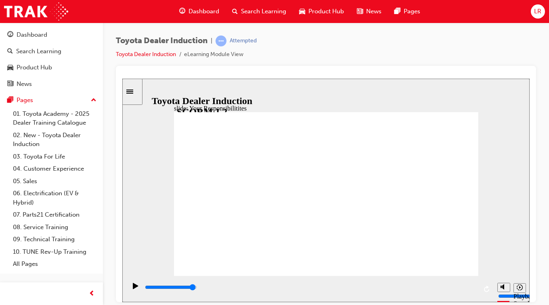
drag, startPoint x: 452, startPoint y: 254, endPoint x: 455, endPoint y: 260, distance: 7.1
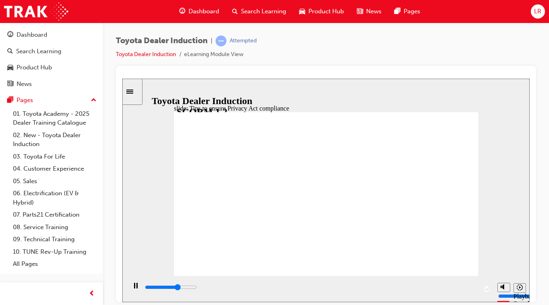
drag, startPoint x: 291, startPoint y: 203, endPoint x: 290, endPoint y: 222, distance: 19.4
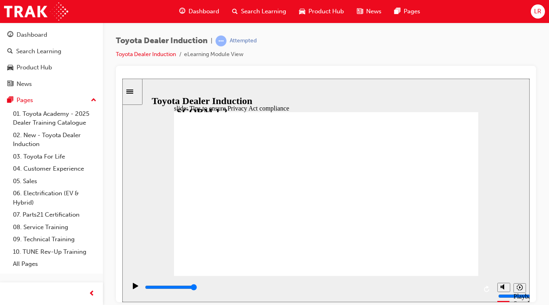
drag, startPoint x: 290, startPoint y: 222, endPoint x: 293, endPoint y: 244, distance: 22.3
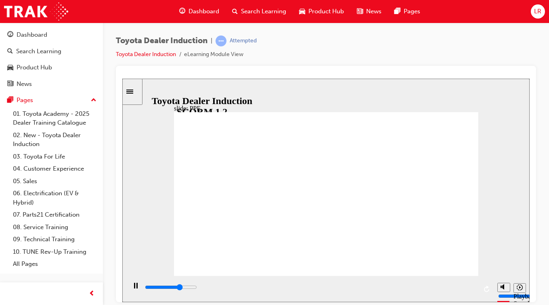
drag, startPoint x: 227, startPoint y: 133, endPoint x: 229, endPoint y: 139, distance: 6.4
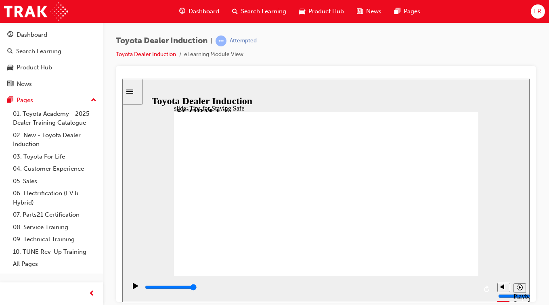
type input "2900"
checkbox input "true"
type input "4000"
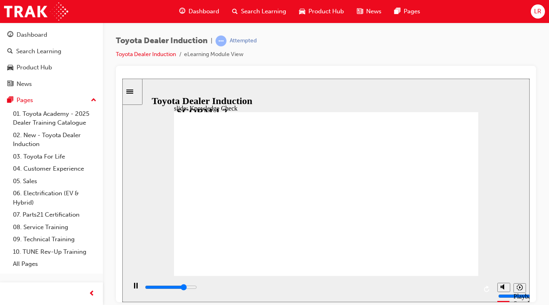
checkbox input "false"
type input "5000"
drag, startPoint x: 279, startPoint y: 180, endPoint x: 283, endPoint y: 202, distance: 22.5
drag, startPoint x: 283, startPoint y: 202, endPoint x: 283, endPoint y: 185, distance: 17.0
drag, startPoint x: 283, startPoint y: 185, endPoint x: 258, endPoint y: 183, distance: 25.6
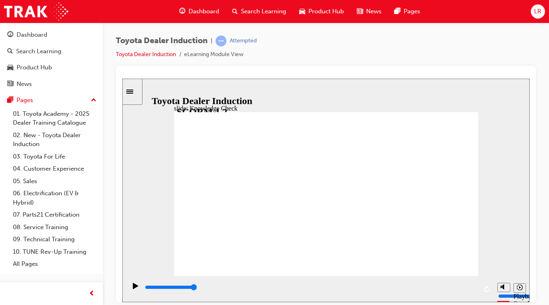
checkbox input "true"
checkbox input "false"
checkbox input "true"
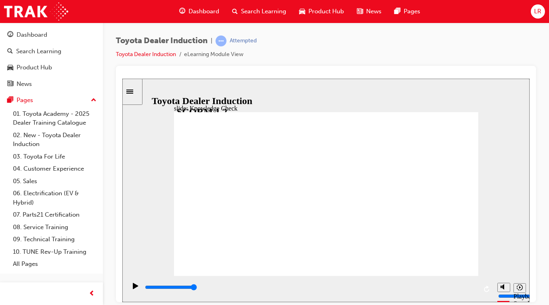
checkbox input "true"
drag, startPoint x: 255, startPoint y: 250, endPoint x: 255, endPoint y: 263, distance: 12.5
checkbox input "true"
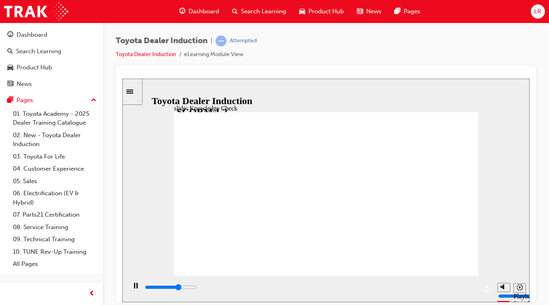
type input "3300"
radio input "true"
type input "3500"
checkbox input "true"
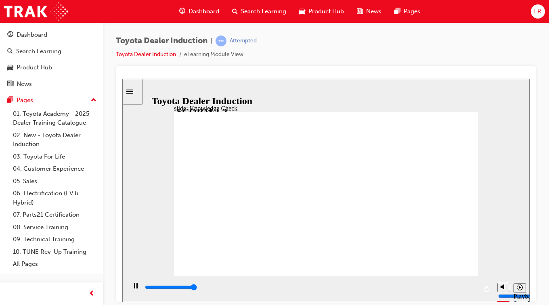
type input "5000"
checkbox input "true"
checkbox input "false"
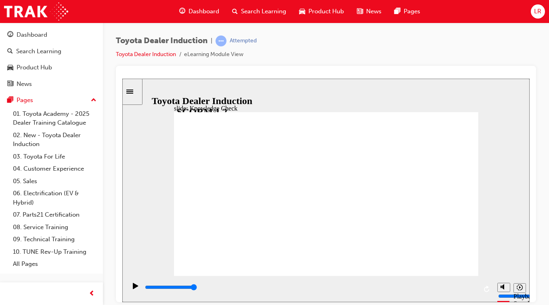
type input "3100"
checkbox input "true"
type input "4200"
checkbox input "true"
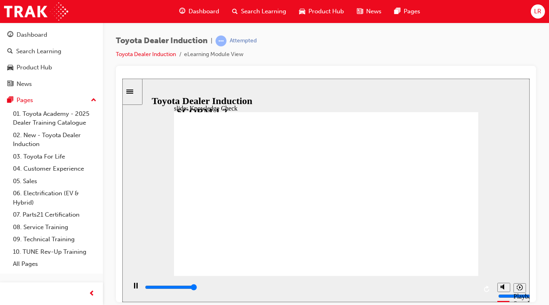
type input "5000"
checkbox input "true"
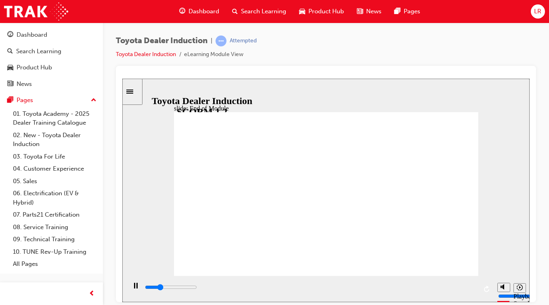
click at [173, 175] on div "slide: Toyota Academy RESTART RESTART RESTART RESTART Back to top Playback Spee…" at bounding box center [325, 190] width 407 height 224
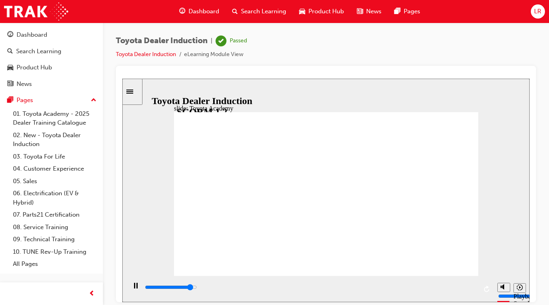
type input "9900"
click at [129, 91] on div "Sidebar Toggle" at bounding box center [133, 91] width 14 height 6
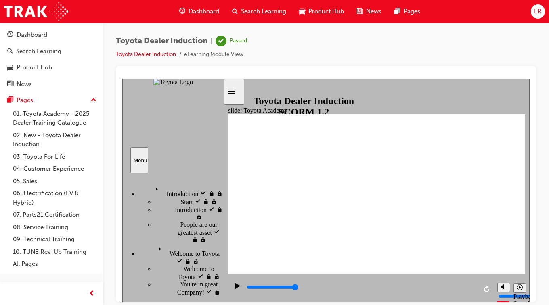
scroll to position [38, 0]
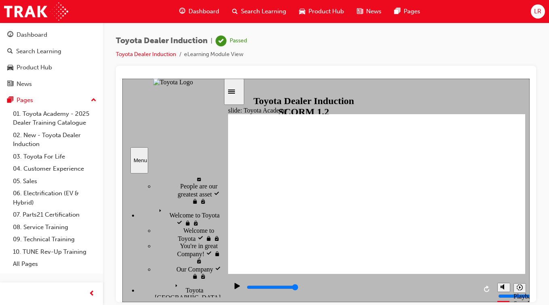
drag, startPoint x: 288, startPoint y: 235, endPoint x: 251, endPoint y: 132, distance: 109.5
click at [533, 14] on div "LR" at bounding box center [538, 11] width 14 height 14
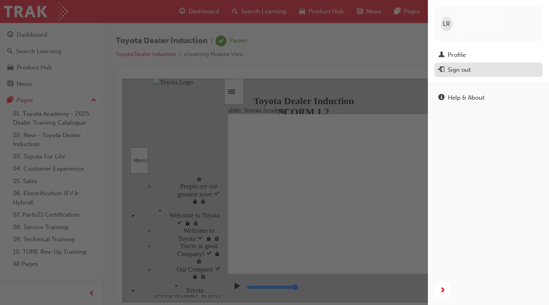
click at [470, 65] on div "Sign out" at bounding box center [459, 69] width 23 height 9
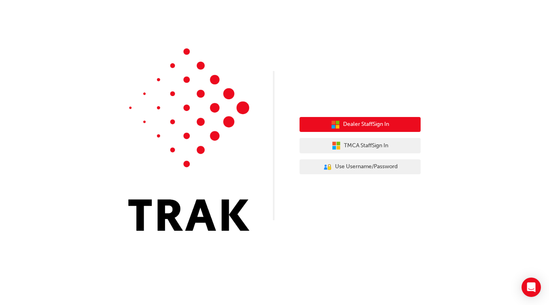
click at [399, 123] on button "Dealer Staff Sign In" at bounding box center [360, 124] width 121 height 15
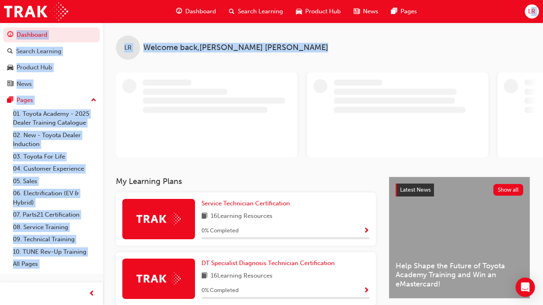
drag, startPoint x: 0, startPoint y: 0, endPoint x: 530, endPoint y: 14, distance: 530.3
click at [530, 14] on div "Dashboard Search Learning Product Hub News Pages LR Dashboard Search Learning P…" at bounding box center [271, 152] width 543 height 305
click at [530, 14] on span "LR" at bounding box center [531, 11] width 7 height 9
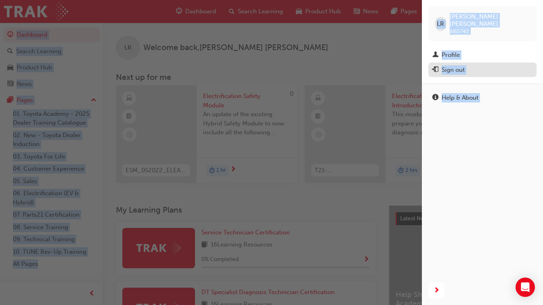
click at [459, 65] on div "Sign out" at bounding box center [453, 69] width 23 height 9
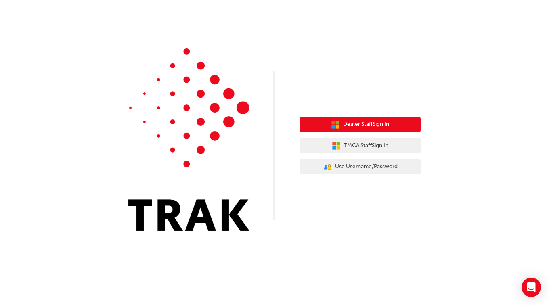
click at [372, 125] on span "Dealer Staff Sign In" at bounding box center [366, 124] width 46 height 9
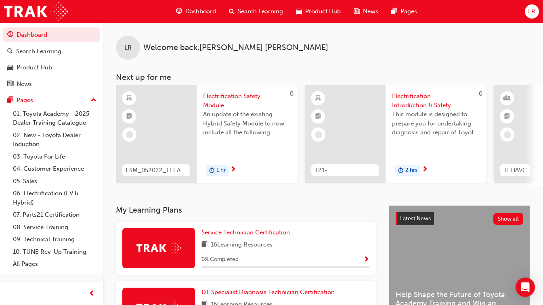
drag, startPoint x: 0, startPoint y: 0, endPoint x: 395, endPoint y: 67, distance: 400.5
drag, startPoint x: 395, startPoint y: 67, endPoint x: 531, endPoint y: 10, distance: 147.3
click at [531, 10] on span "LR" at bounding box center [531, 11] width 7 height 9
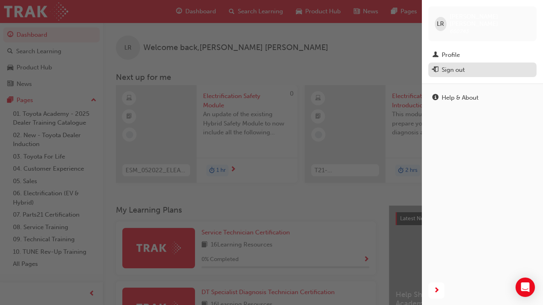
click at [457, 65] on div "Sign out" at bounding box center [453, 69] width 23 height 9
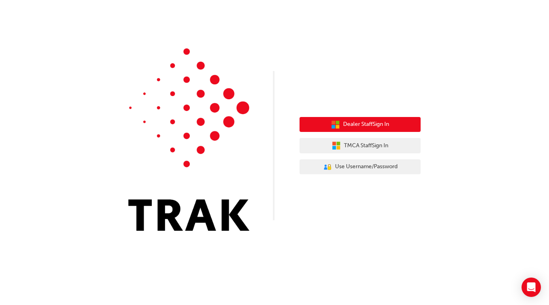
click at [402, 128] on button "Dealer Staff Sign In" at bounding box center [360, 124] width 121 height 15
click at [339, 122] on icon "button" at bounding box center [335, 124] width 9 height 9
